Goal: Transaction & Acquisition: Purchase product/service

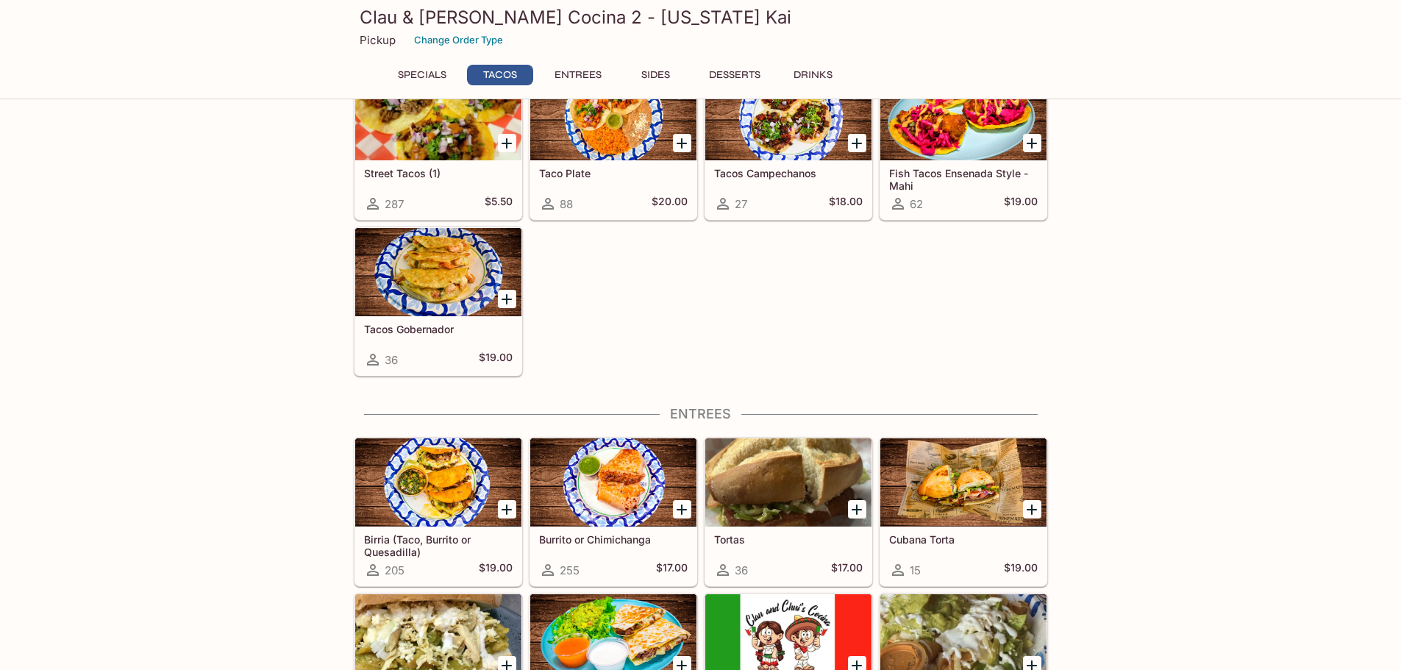
scroll to position [221, 0]
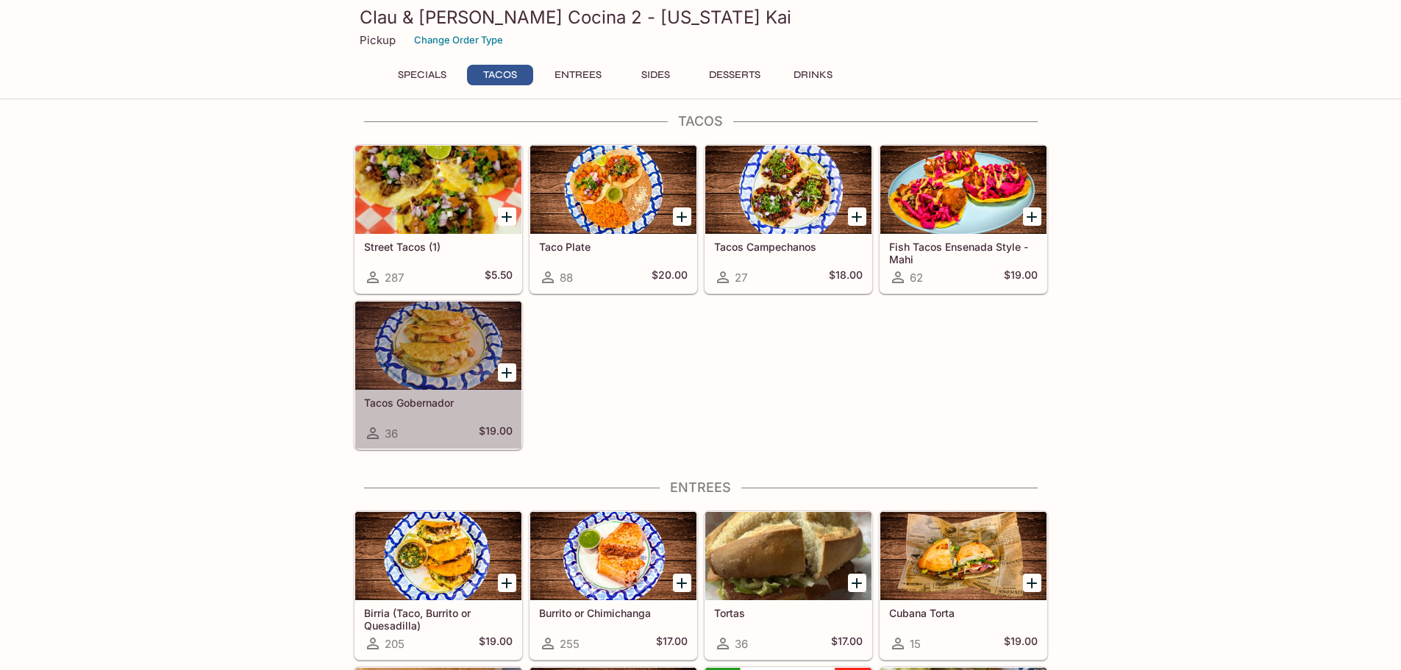
click at [433, 341] on div at bounding box center [438, 346] width 166 height 88
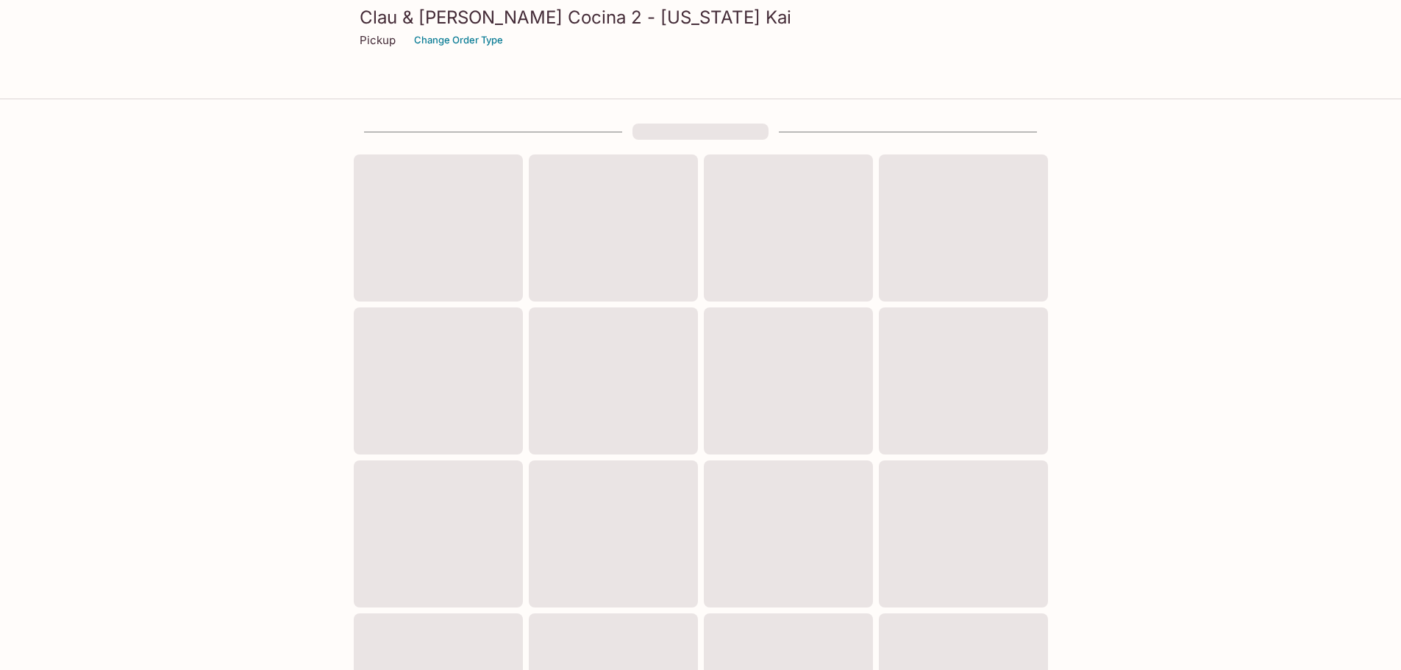
scroll to position [221, 0]
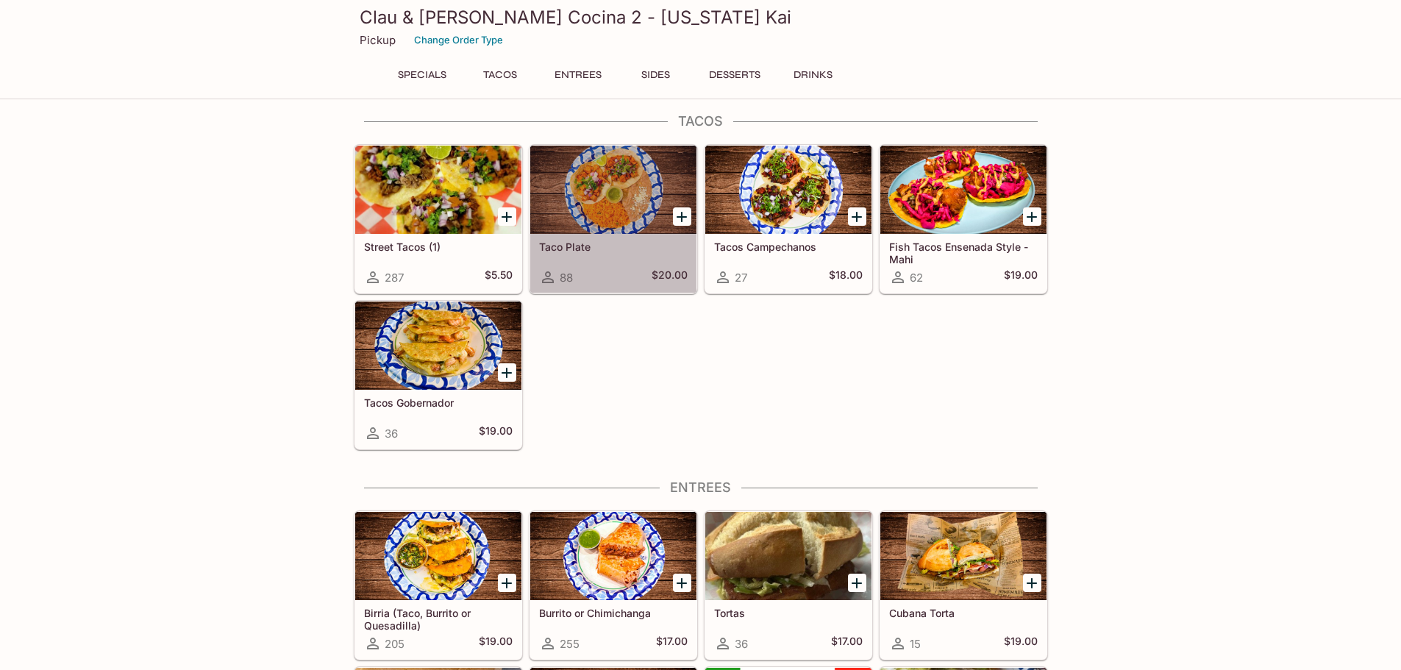
click at [556, 182] on div at bounding box center [613, 190] width 166 height 88
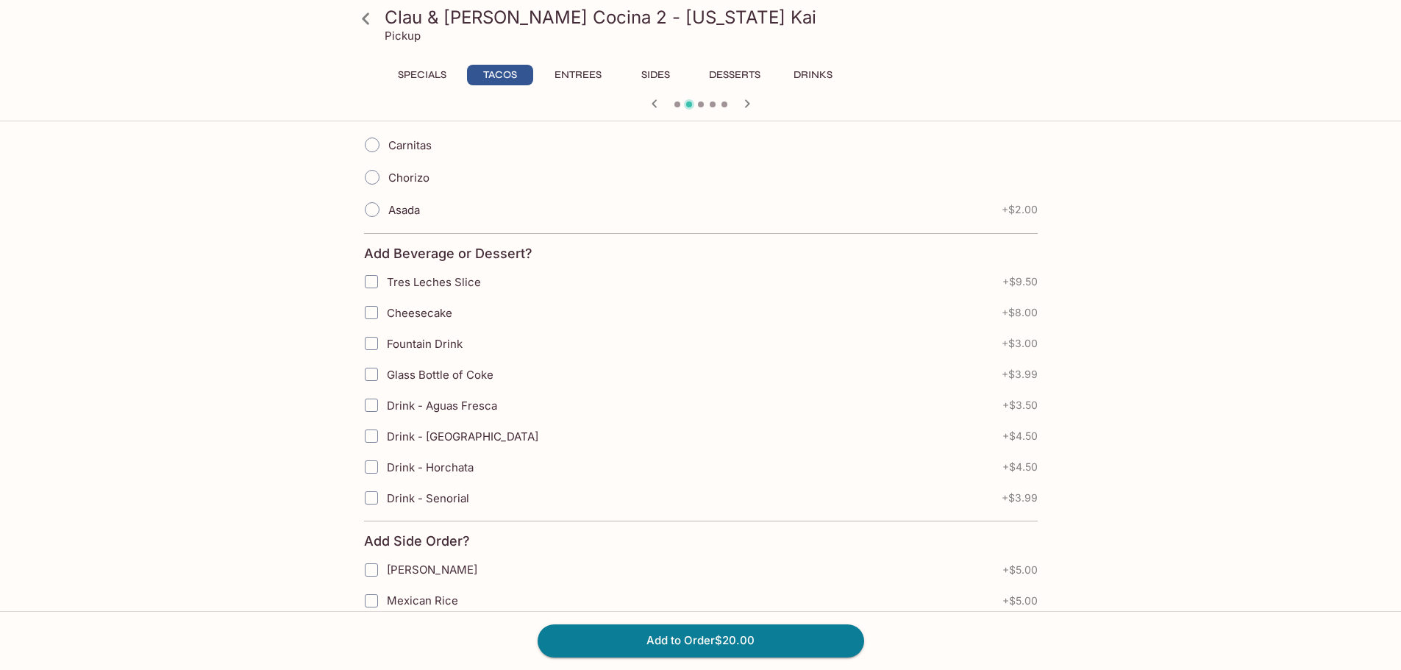
scroll to position [423, 0]
